Goal: Task Accomplishment & Management: Manage account settings

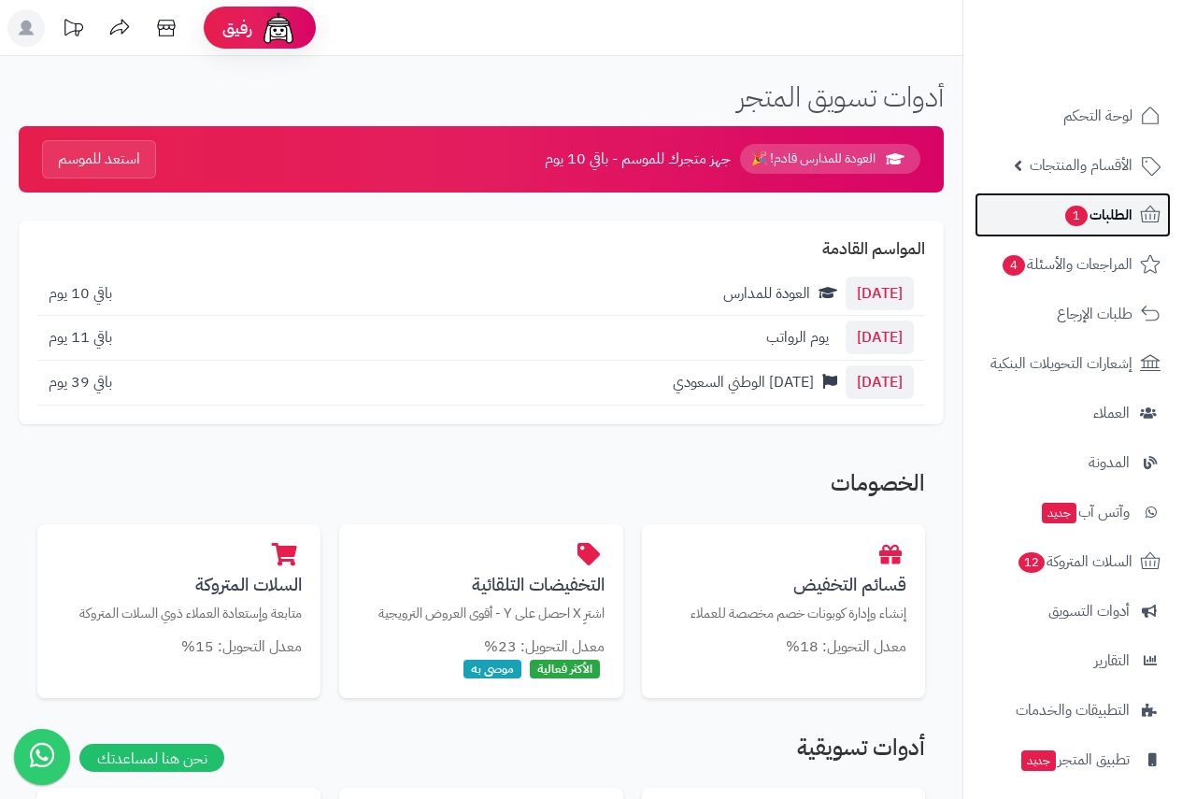
click at [1116, 219] on span "الطلبات 1" at bounding box center [1097, 215] width 69 height 26
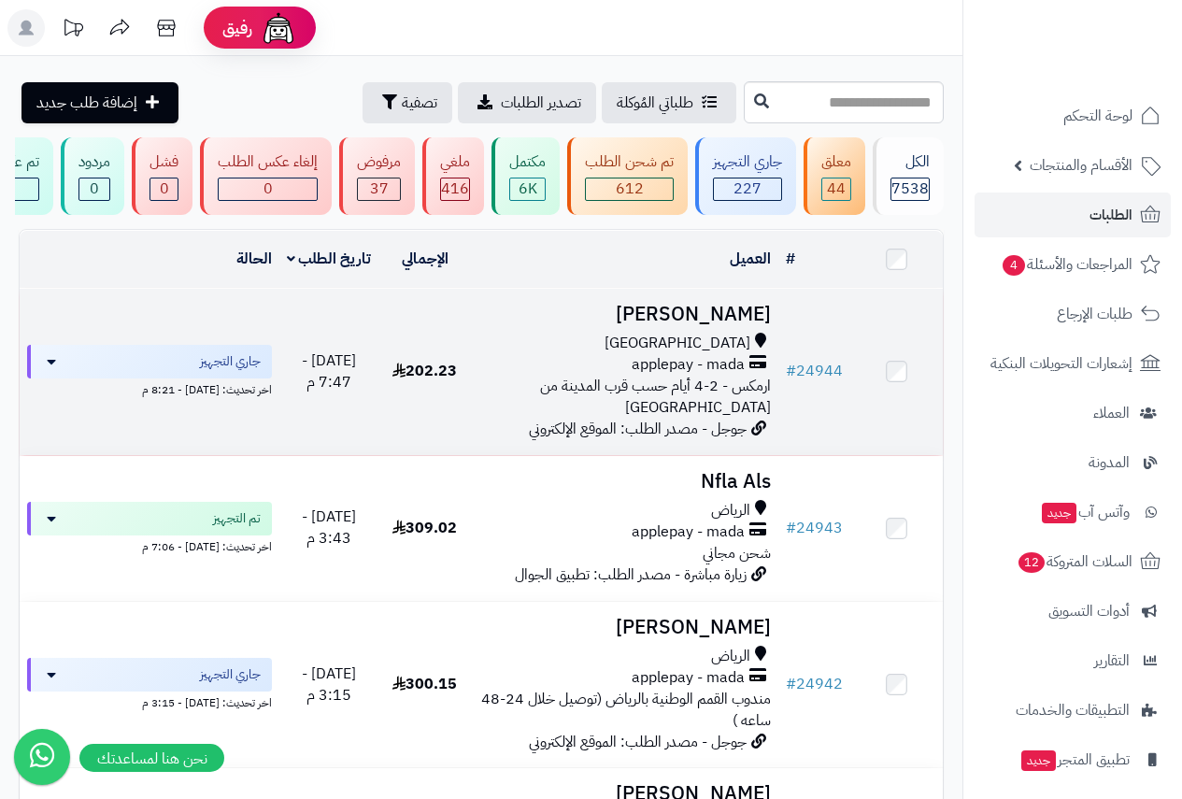
click at [717, 376] on span "applepay - mada" at bounding box center [687, 364] width 113 height 21
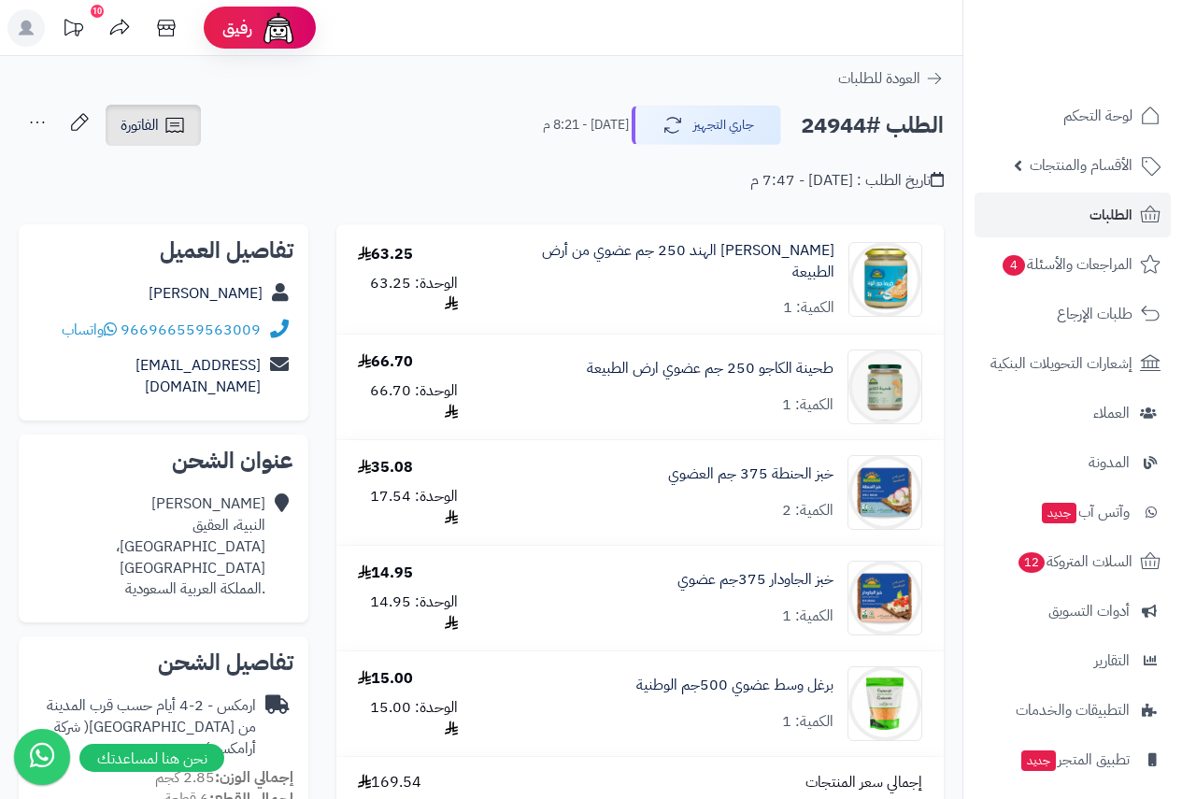
click at [152, 122] on span "الفاتورة" at bounding box center [140, 125] width 38 height 22
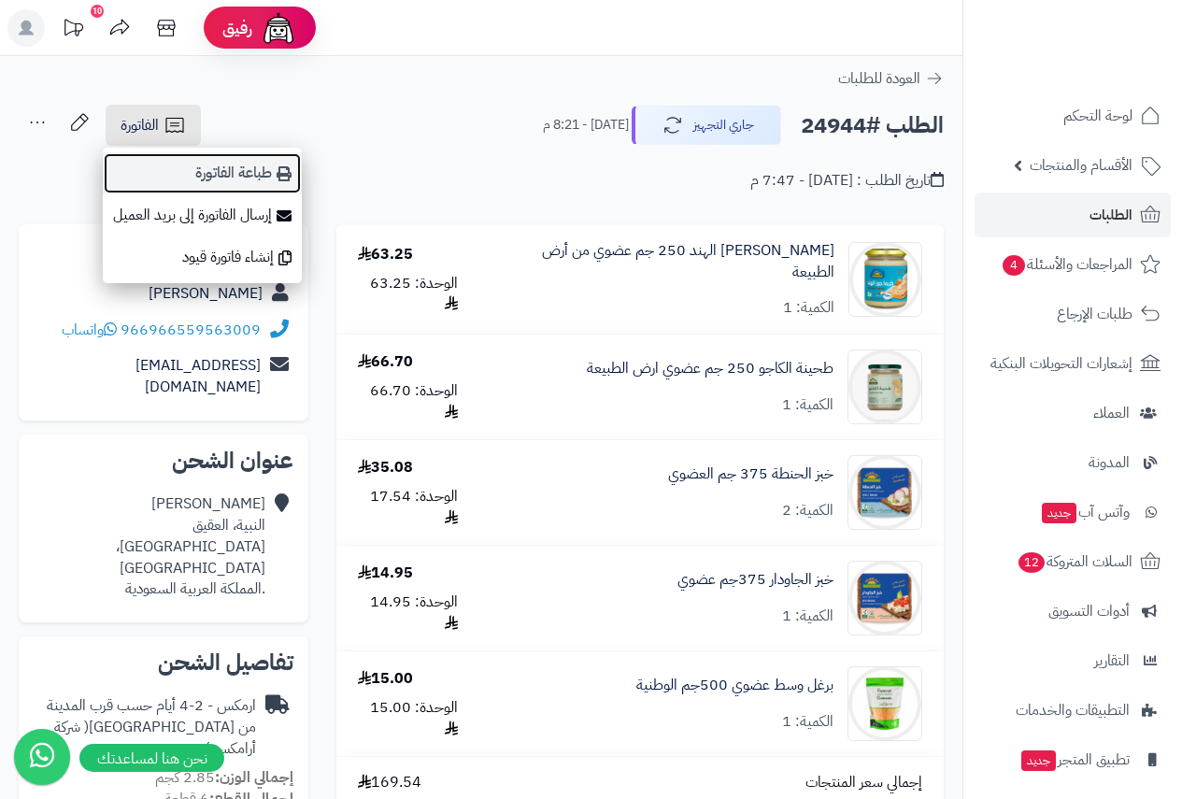
click at [252, 191] on link "طباعة الفاتورة" at bounding box center [202, 173] width 199 height 42
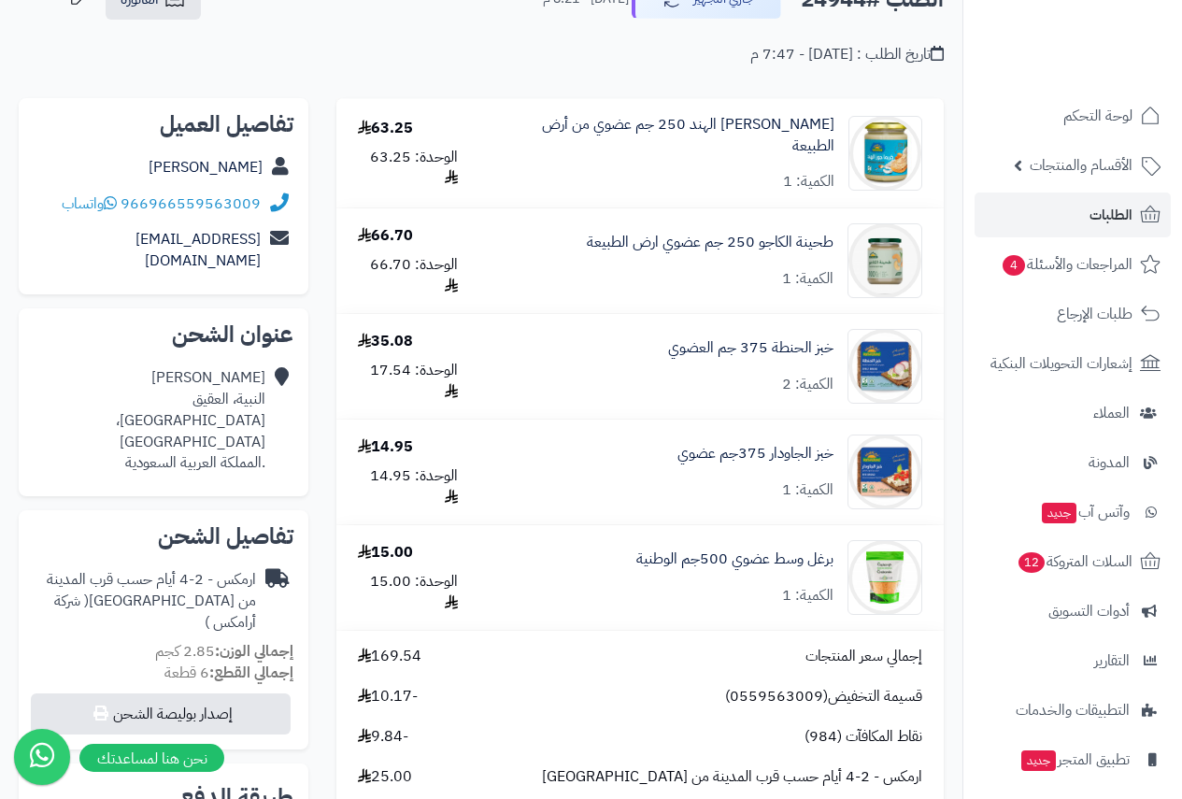
scroll to position [93, 0]
